Goal: Information Seeking & Learning: Stay updated

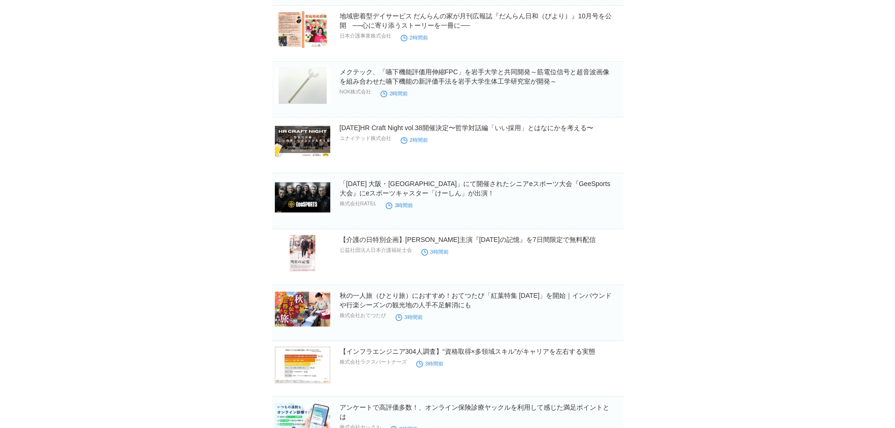
scroll to position [2043, 0]
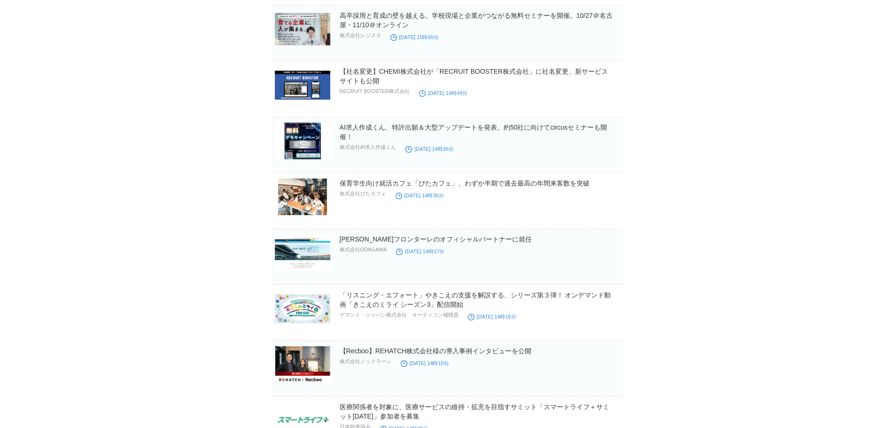
scroll to position [7524, 0]
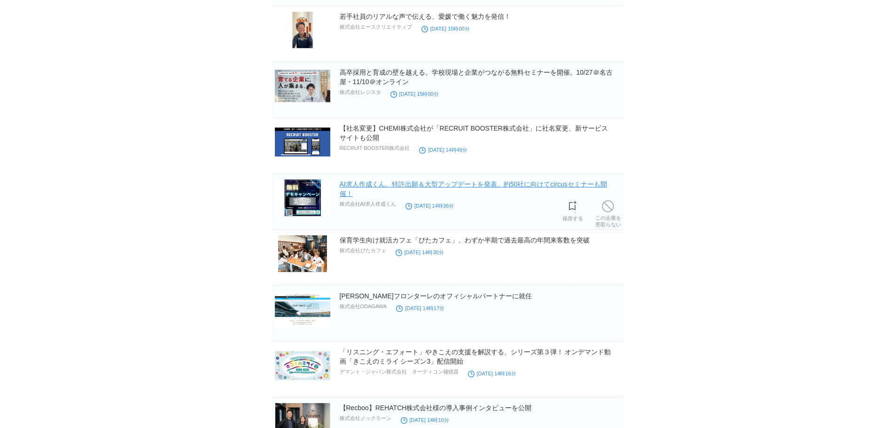
click at [413, 186] on link "AI求人作成くん、特許出願＆大型アップデートを発表。約50社に向けてcircusセミナーも開催！" at bounding box center [473, 188] width 267 height 17
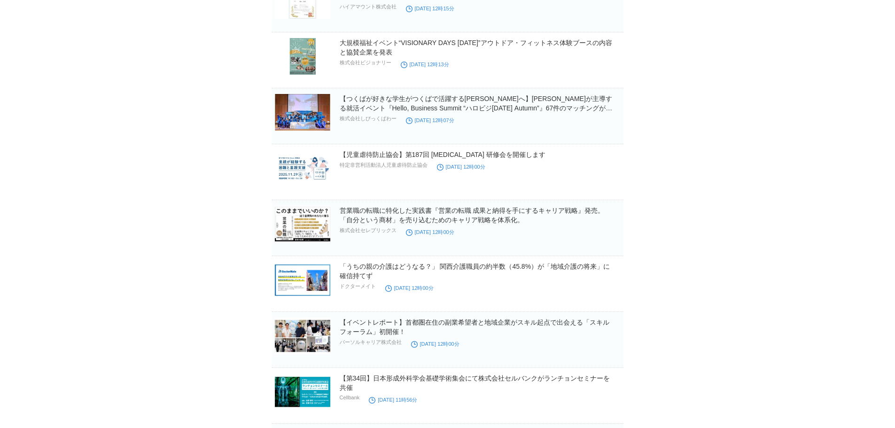
scroll to position [8934, 0]
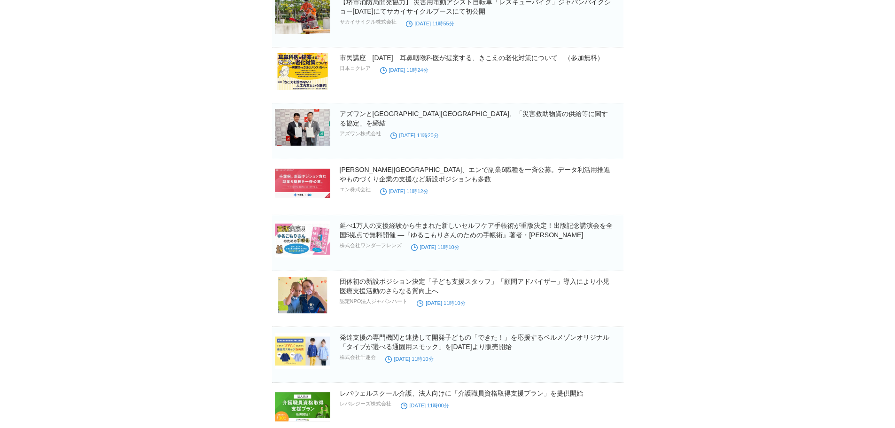
scroll to position [9367, 0]
